Goal: Find contact information: Obtain details needed to contact an individual or organization

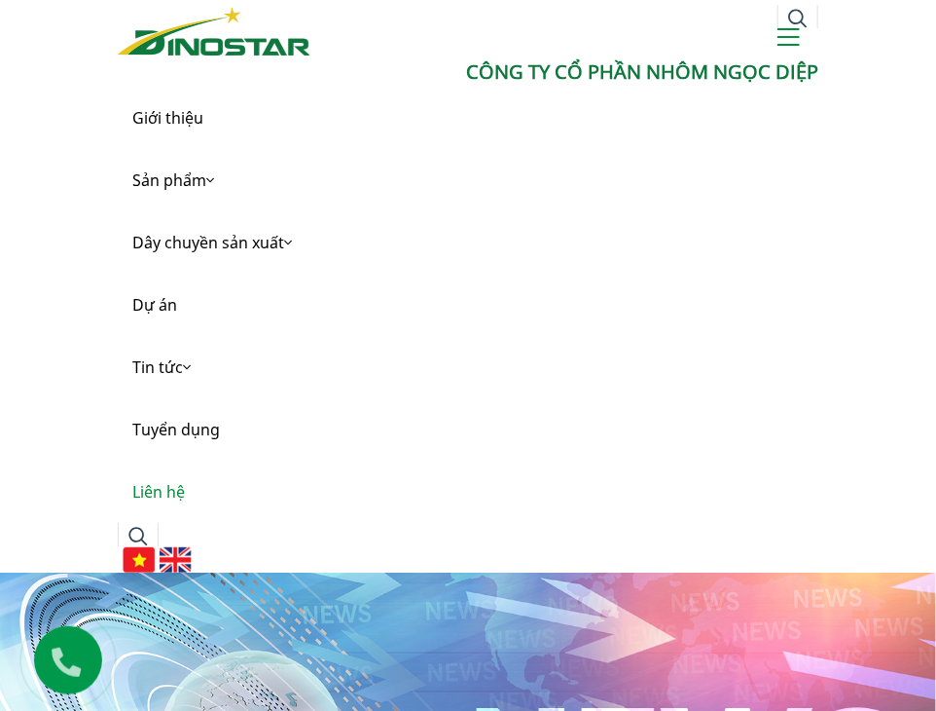
click at [177, 488] on link "Liên hệ" at bounding box center [468, 491] width 701 height 62
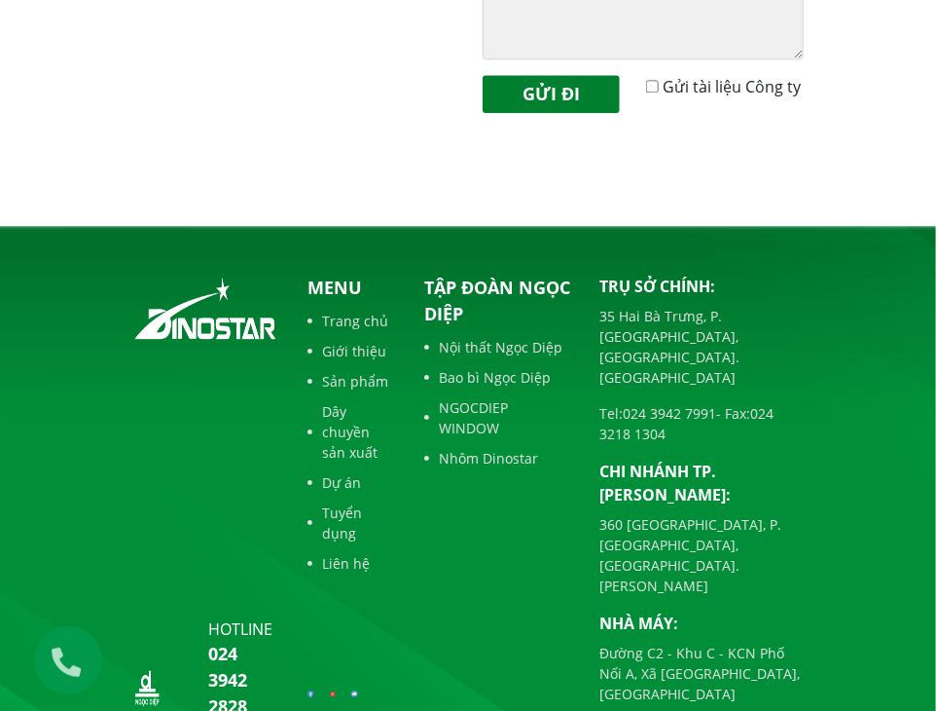
scroll to position [1437, 0]
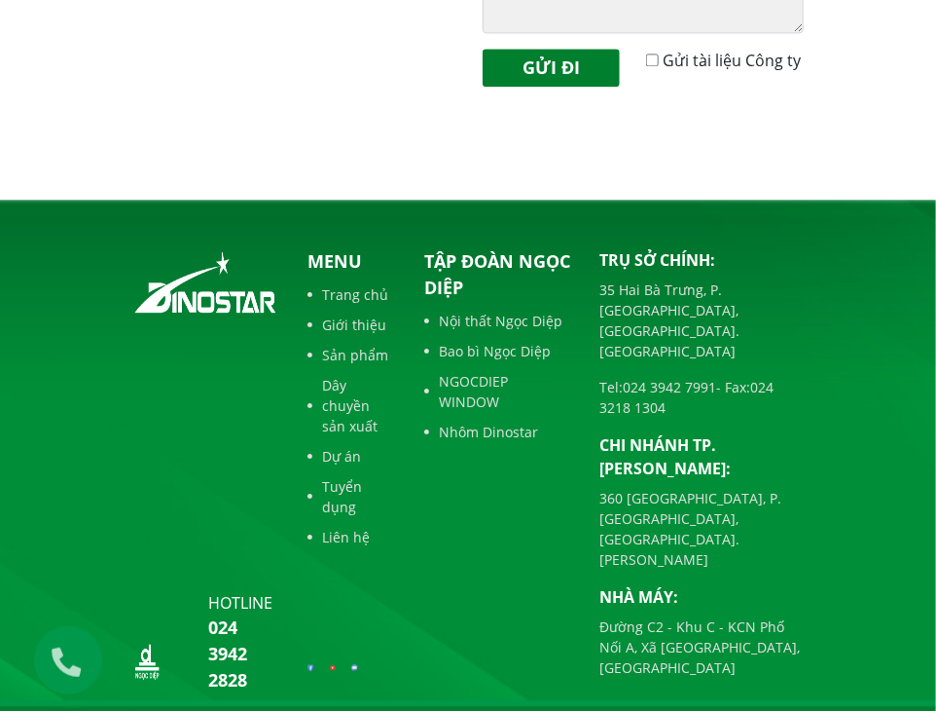
click at [478, 354] on link "Bao bì Ngọc Diệp" at bounding box center [497, 351] width 146 height 20
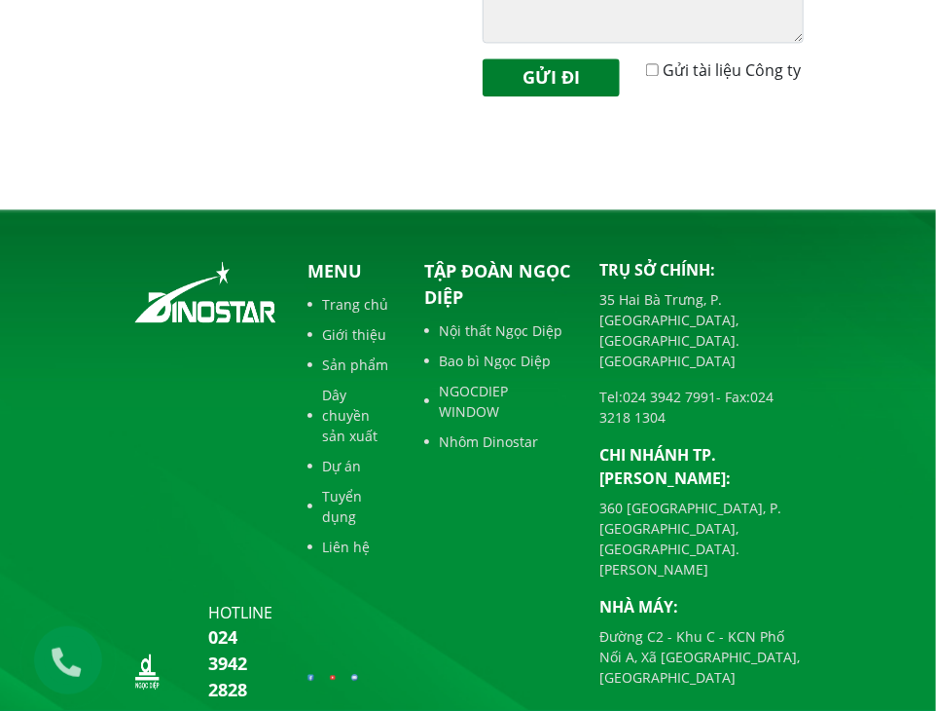
scroll to position [1437, 0]
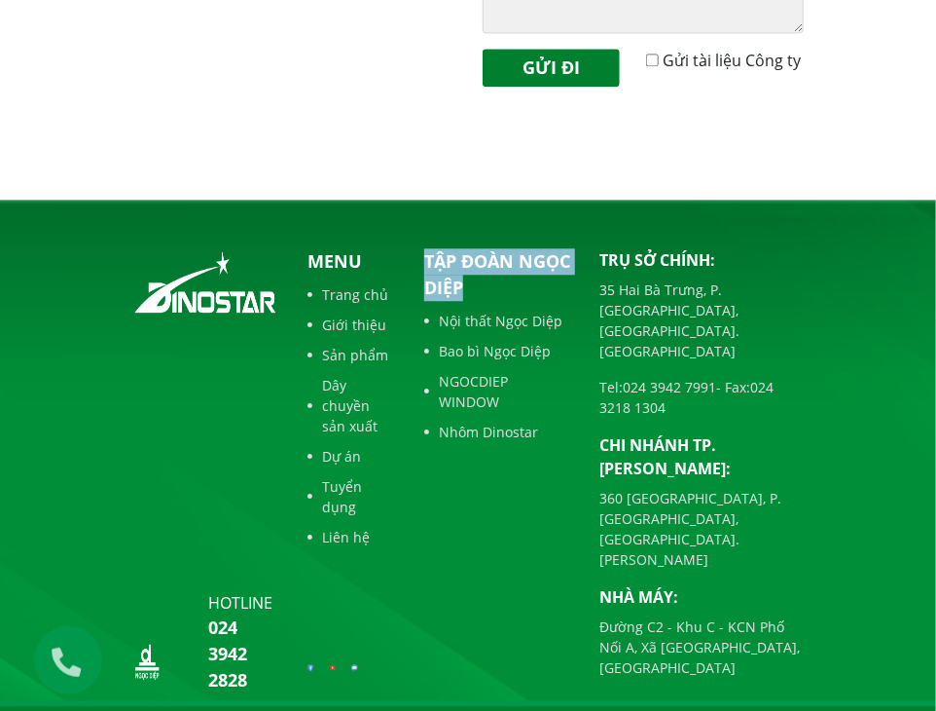
drag, startPoint x: 548, startPoint y: 283, endPoint x: 417, endPoint y: 252, distance: 135.1
click at [417, 252] on div "Tập đoàn Ngọc Diệp Nội thất Ngọc Diệp Bao bì Ngọc Diệp NGOCDIEP WINDOW Nhôm Din…" at bounding box center [497, 470] width 175 height 445
copy p "Tập đoàn Ngọc Diệp"
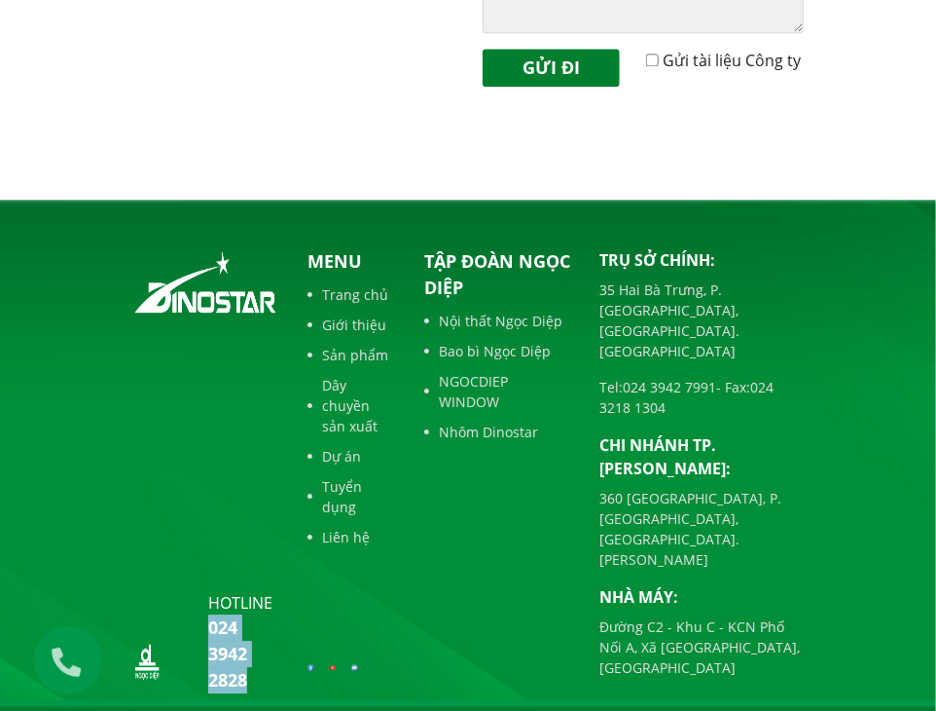
drag, startPoint x: 265, startPoint y: 620, endPoint x: 198, endPoint y: 573, distance: 81.8
click at [198, 591] on div "hotline 024 3942 2828" at bounding box center [205, 642] width 146 height 102
copy link "024 3942 2828"
